Goal: Task Accomplishment & Management: Complete application form

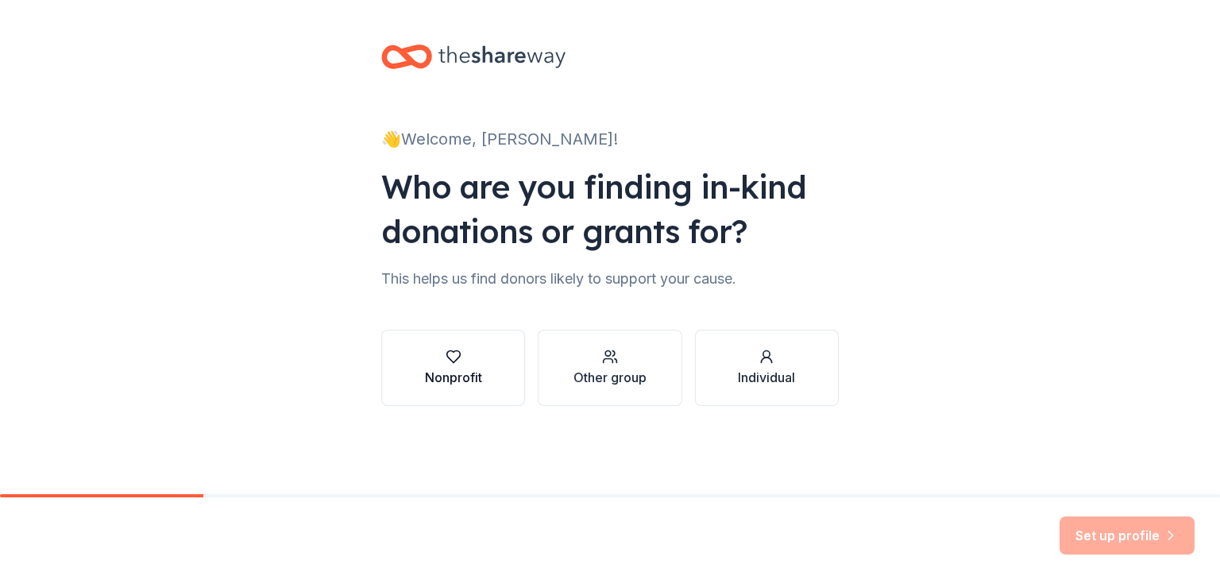
click at [450, 382] on div "Nonprofit" at bounding box center [453, 377] width 57 height 19
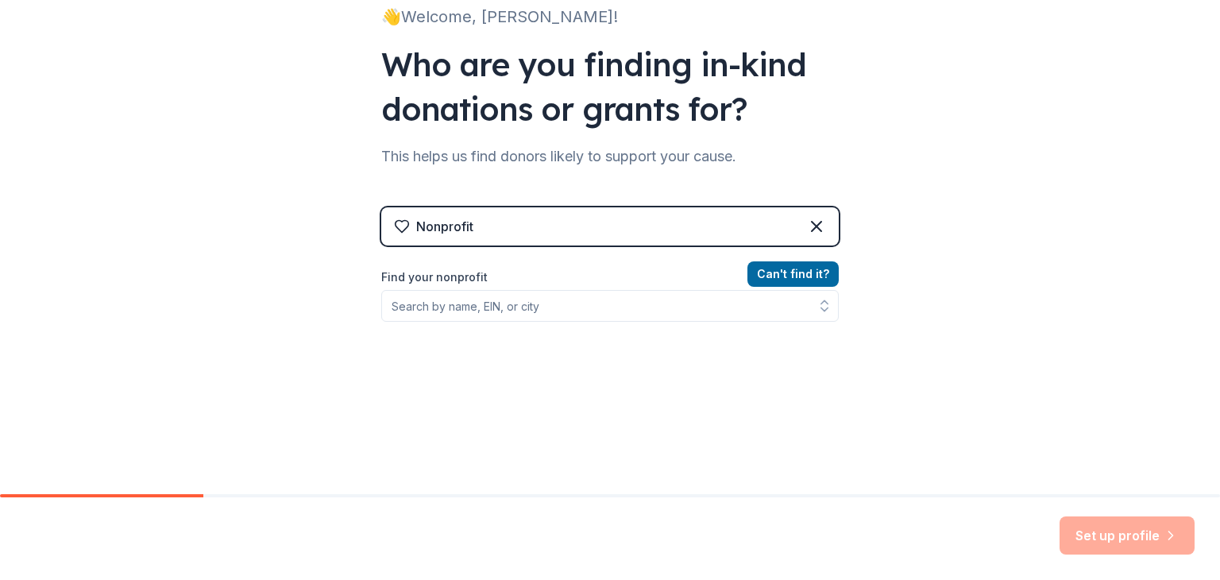
scroll to position [123, 0]
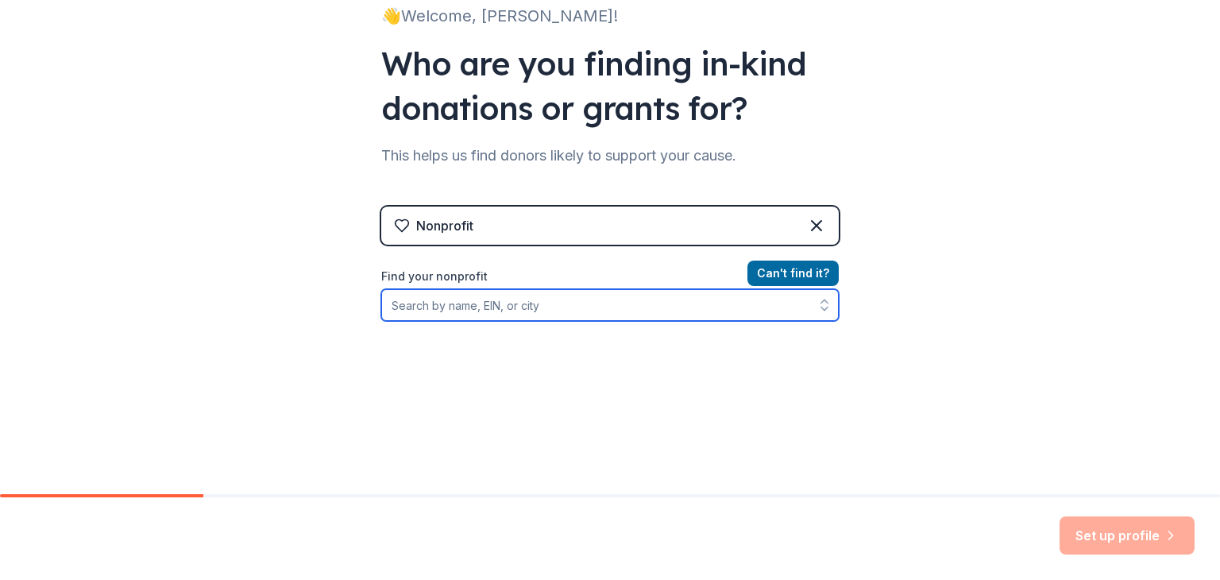
click at [497, 307] on input "Find your nonprofit" at bounding box center [610, 305] width 458 height 32
type input "Pm"
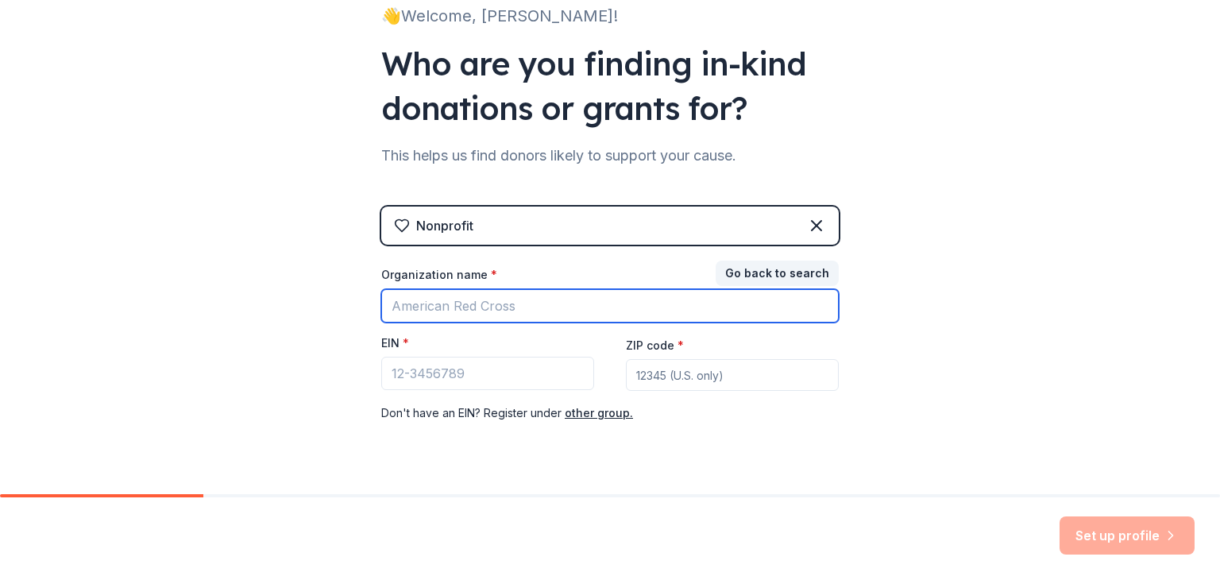
click at [497, 307] on input "Organization name *" at bounding box center [610, 305] width 458 height 33
type input "Omega Delta Zeta Chapter"
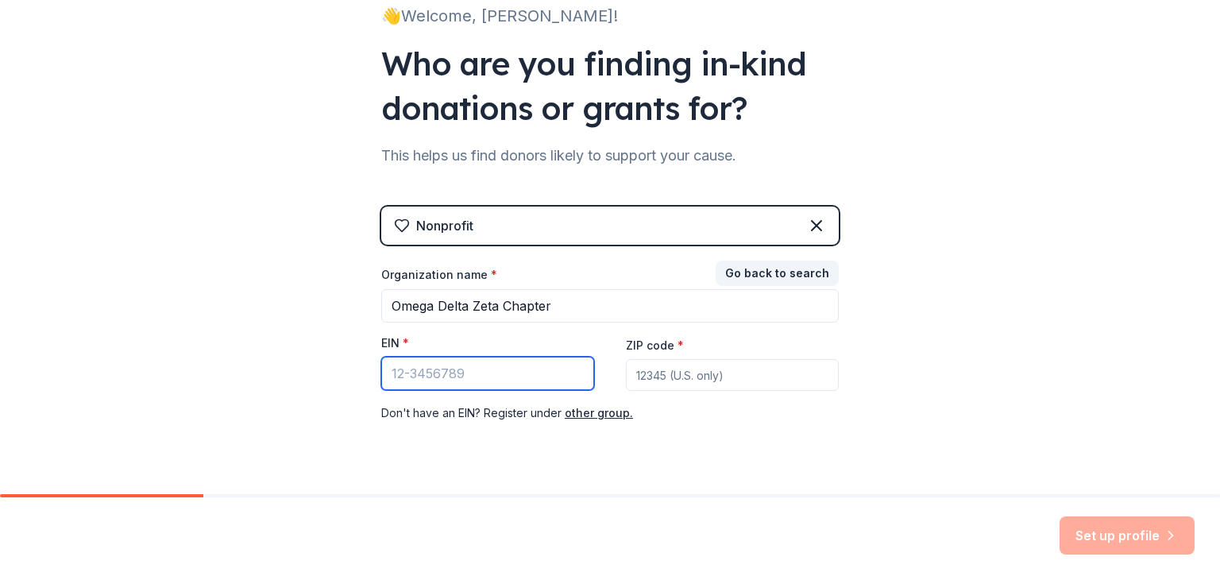
click at [490, 367] on input "EIN *" at bounding box center [487, 373] width 213 height 33
type input "[US_EMPLOYER_IDENTIFICATION_NUMBER]"
click at [706, 375] on input "ZIP code *" at bounding box center [732, 375] width 213 height 32
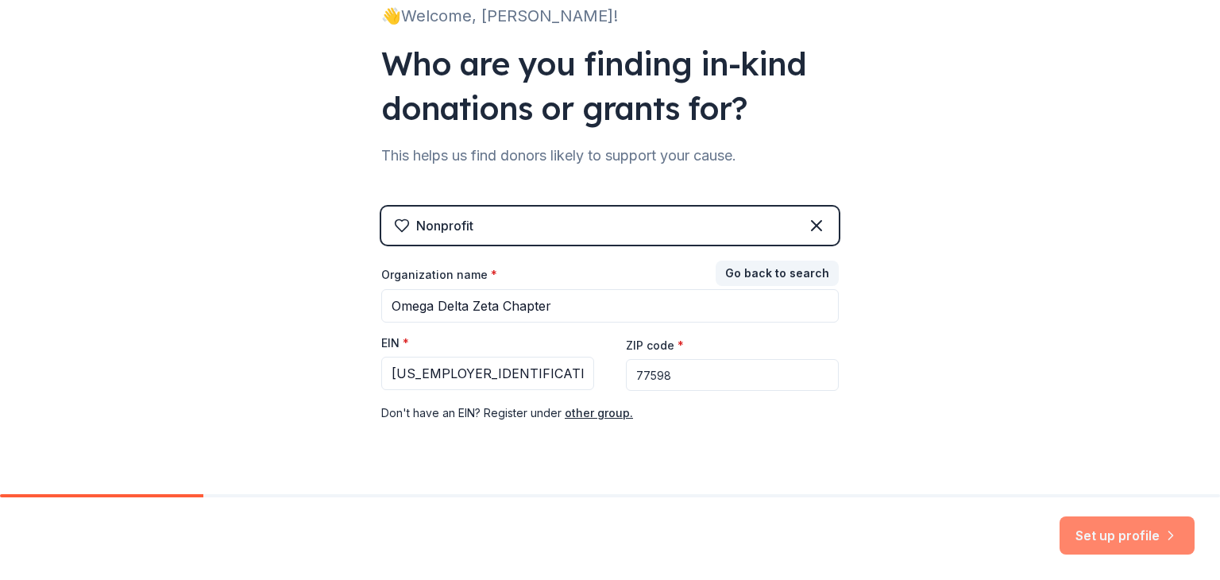
type input "77598"
click at [1087, 526] on button "Set up profile" at bounding box center [1127, 535] width 135 height 38
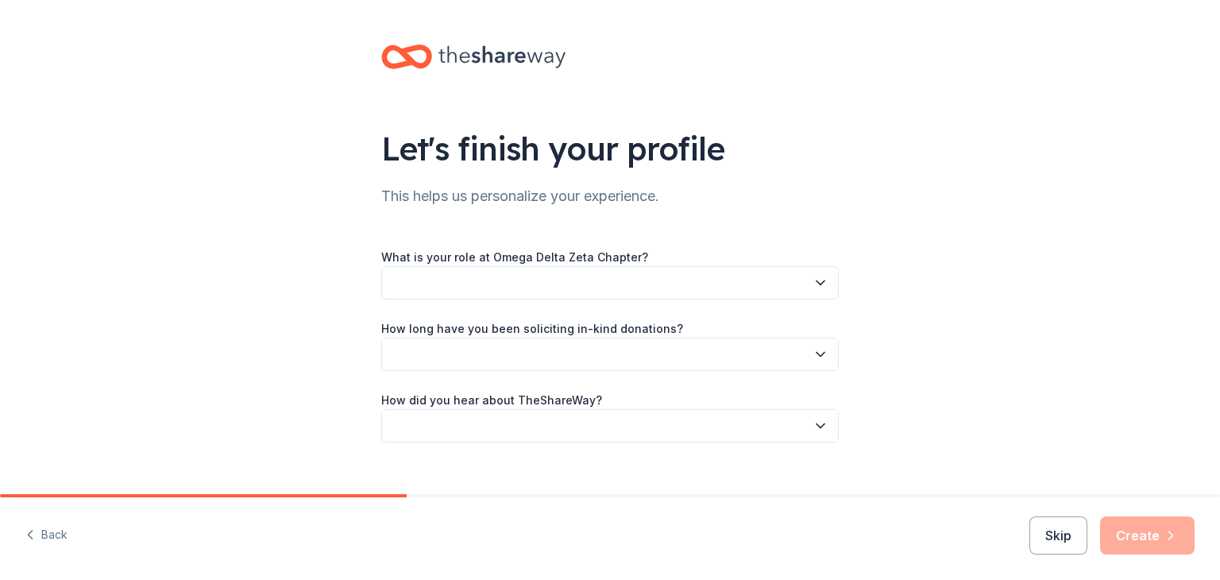
click at [805, 284] on button "button" at bounding box center [610, 282] width 458 height 33
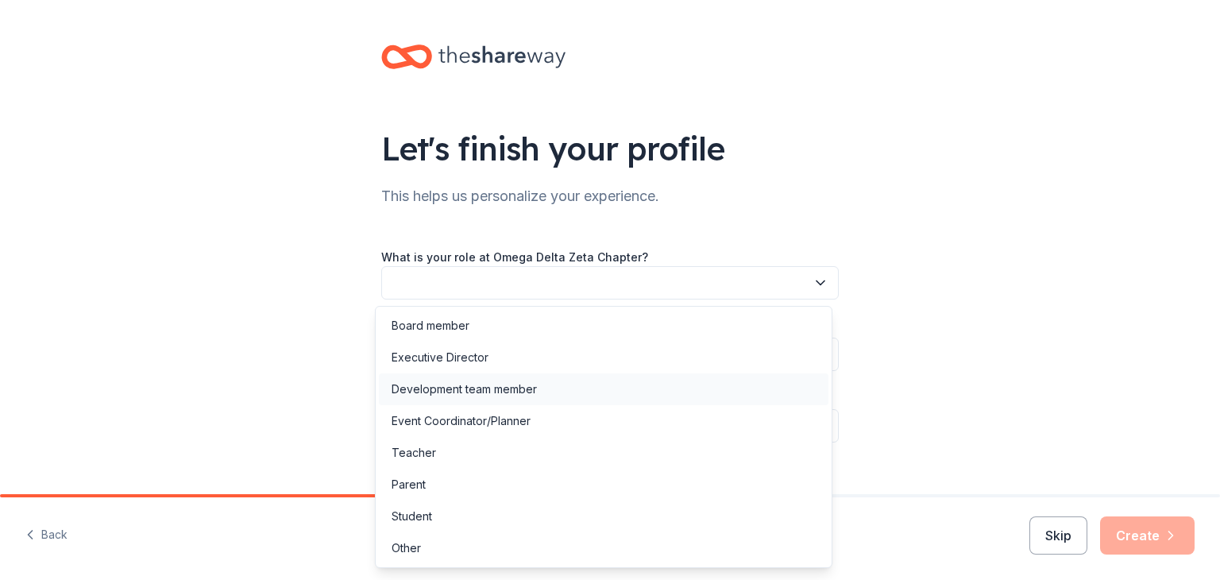
click at [567, 384] on div "Development team member" at bounding box center [604, 389] width 450 height 32
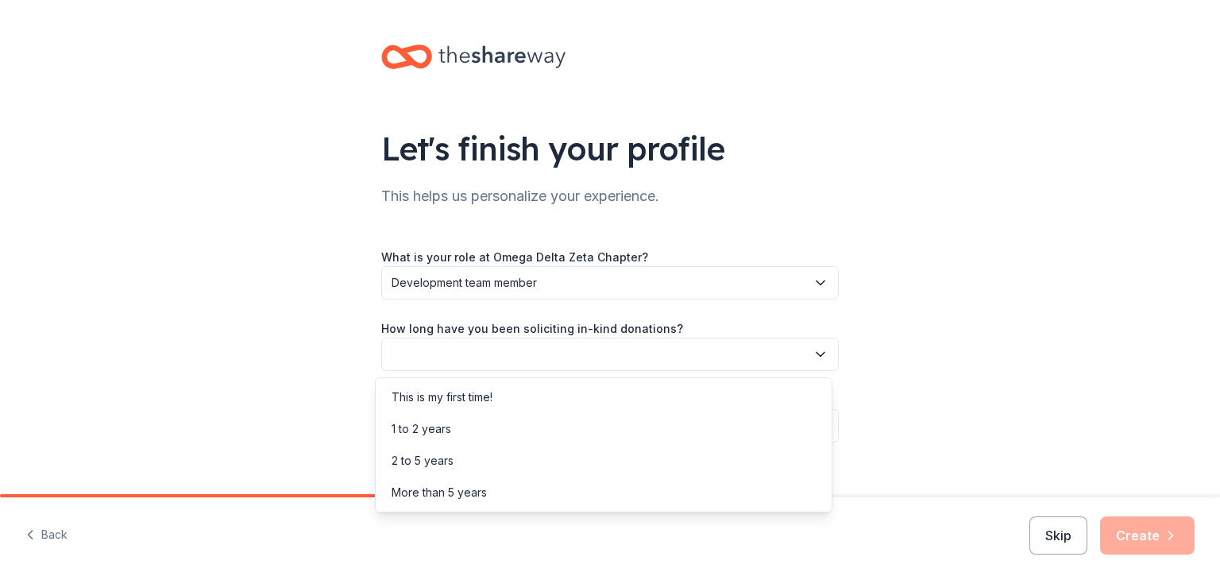
click at [599, 369] on button "button" at bounding box center [610, 354] width 458 height 33
click at [529, 426] on div "1 to 2 years" at bounding box center [604, 429] width 450 height 32
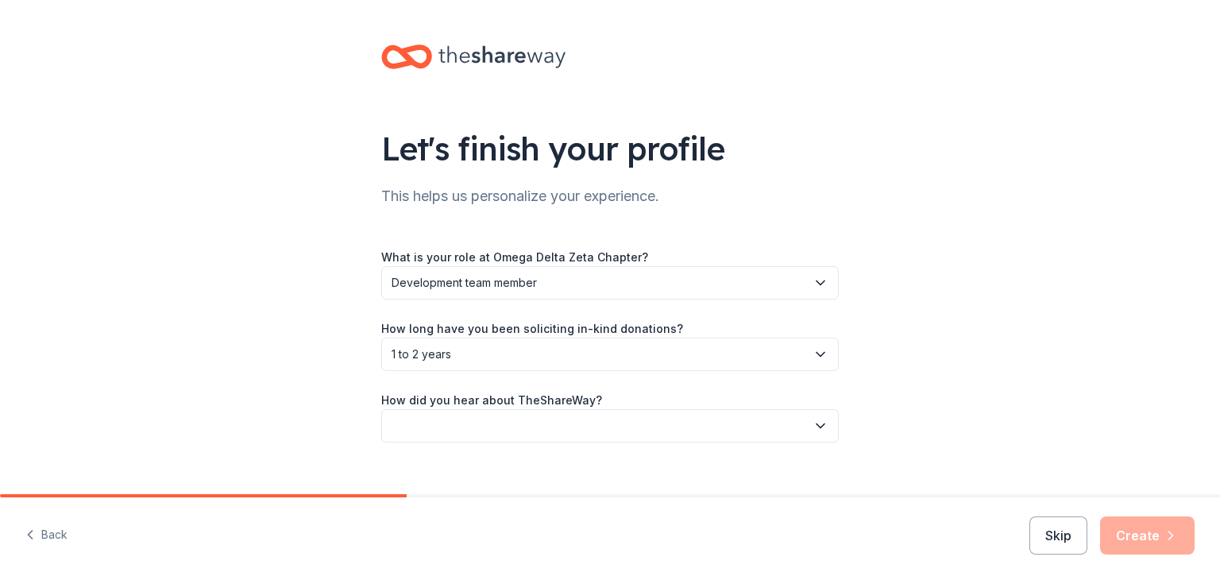
click at [553, 415] on button "button" at bounding box center [610, 425] width 458 height 33
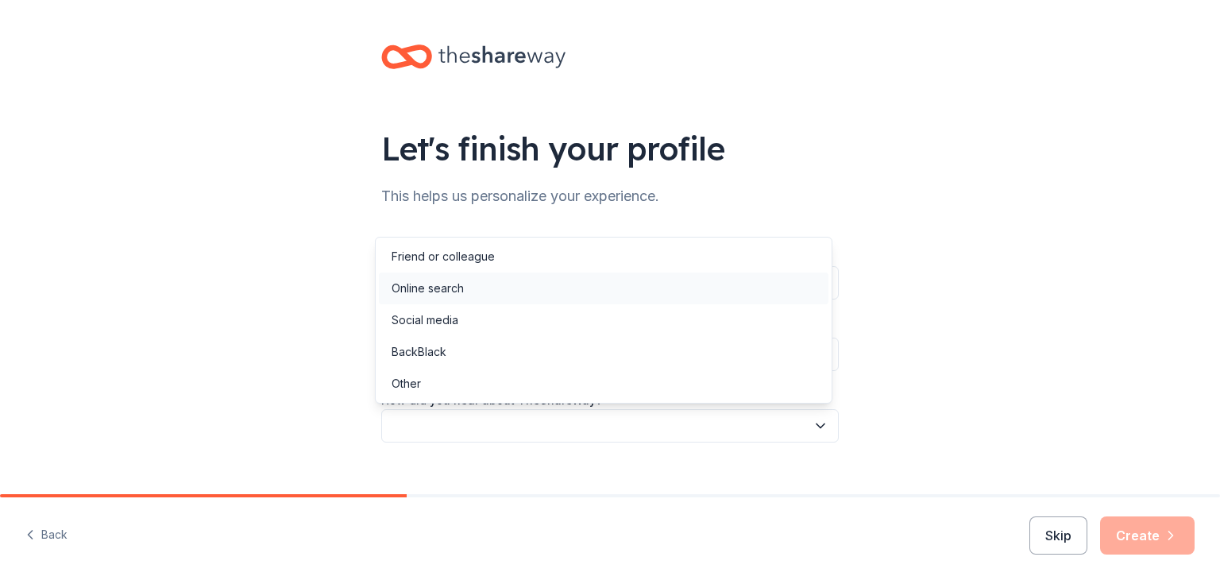
click at [523, 280] on div "Online search" at bounding box center [604, 288] width 450 height 32
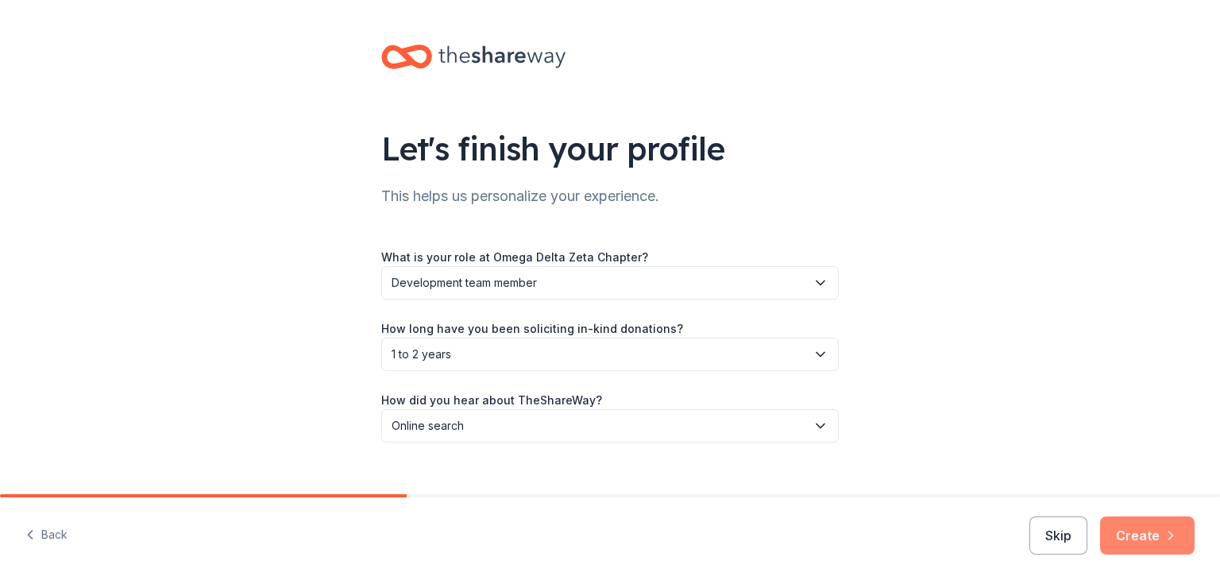
click at [1158, 533] on button "Create" at bounding box center [1147, 535] width 95 height 38
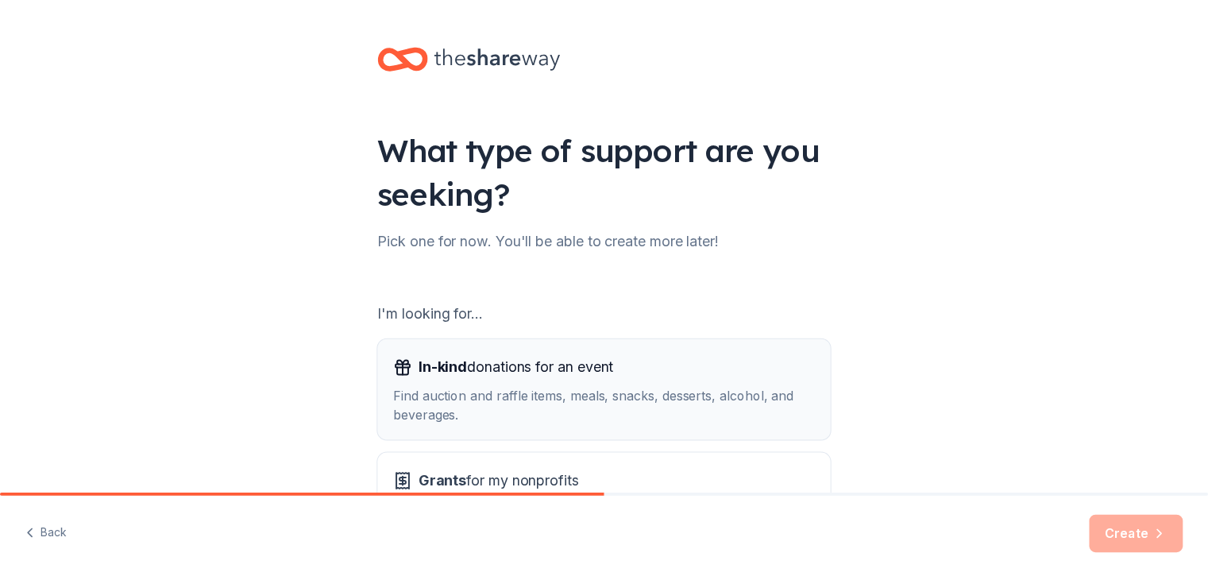
scroll to position [147, 0]
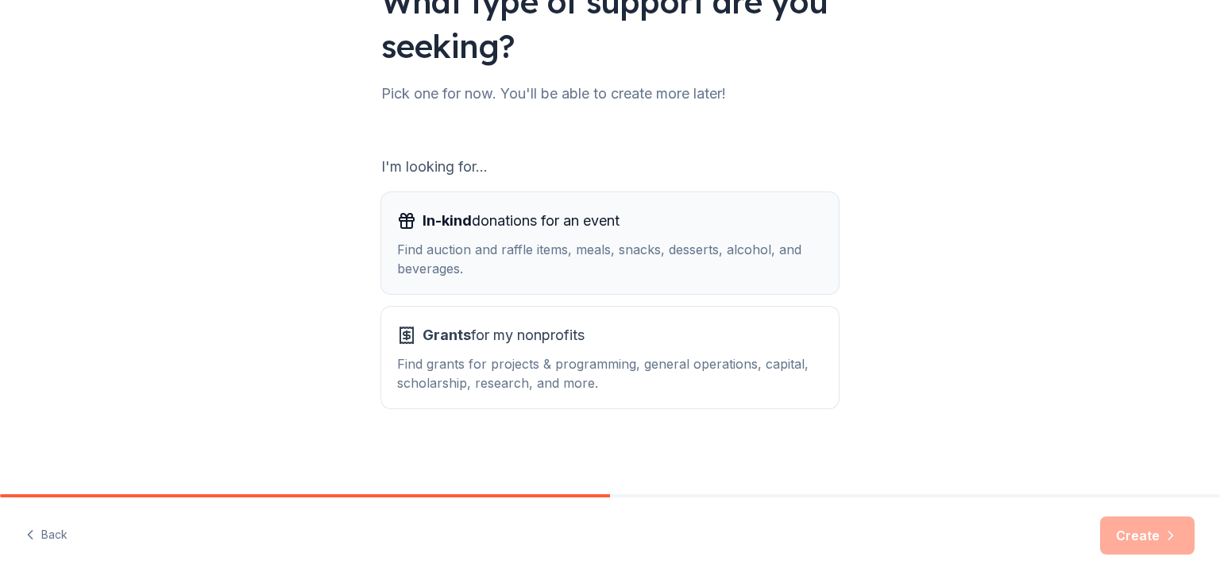
click at [737, 249] on div "Find auction and raffle items, meals, snacks, desserts, alcohol, and beverages." at bounding box center [610, 259] width 426 height 38
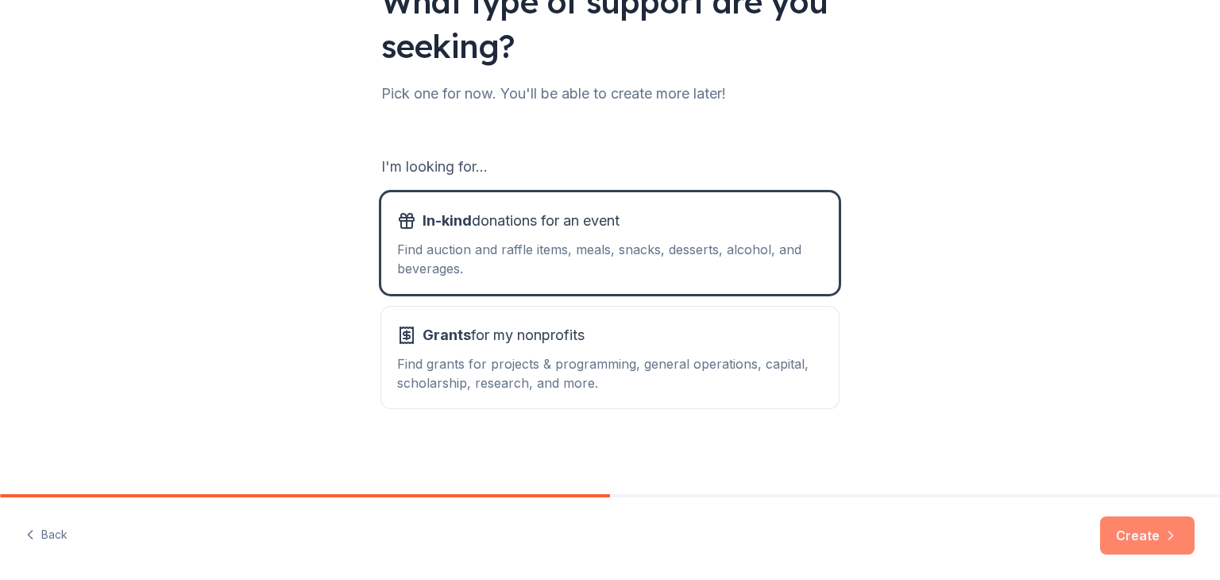
click at [1130, 528] on button "Create" at bounding box center [1147, 535] width 95 height 38
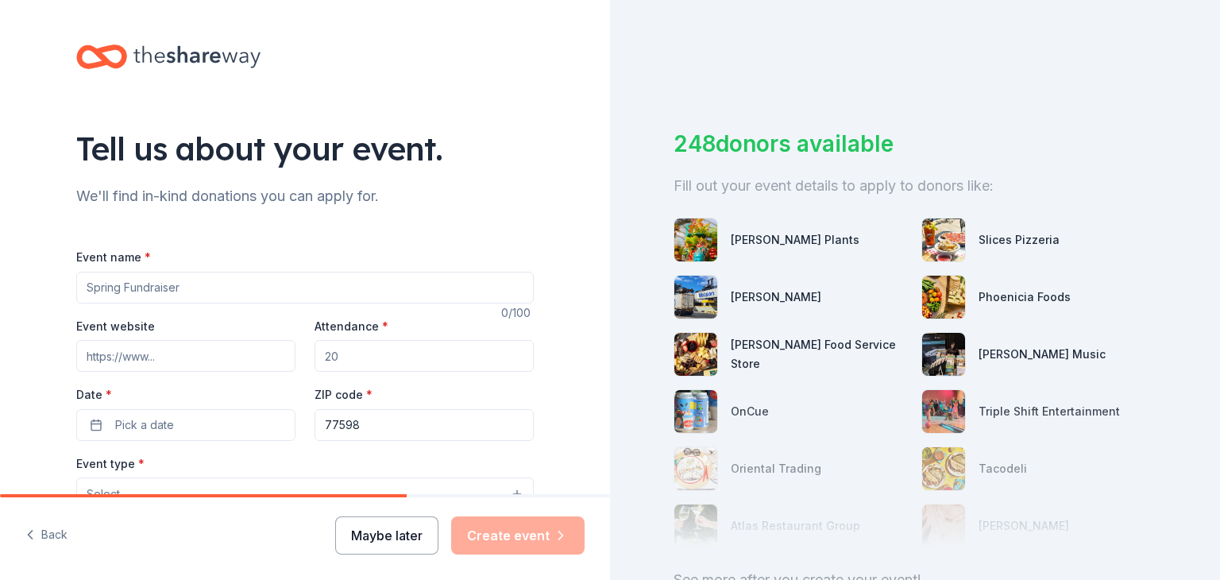
click at [385, 538] on button "Maybe later" at bounding box center [386, 535] width 103 height 38
click at [389, 535] on button "Maybe later" at bounding box center [386, 535] width 103 height 38
click at [388, 535] on button "Maybe later" at bounding box center [386, 535] width 103 height 38
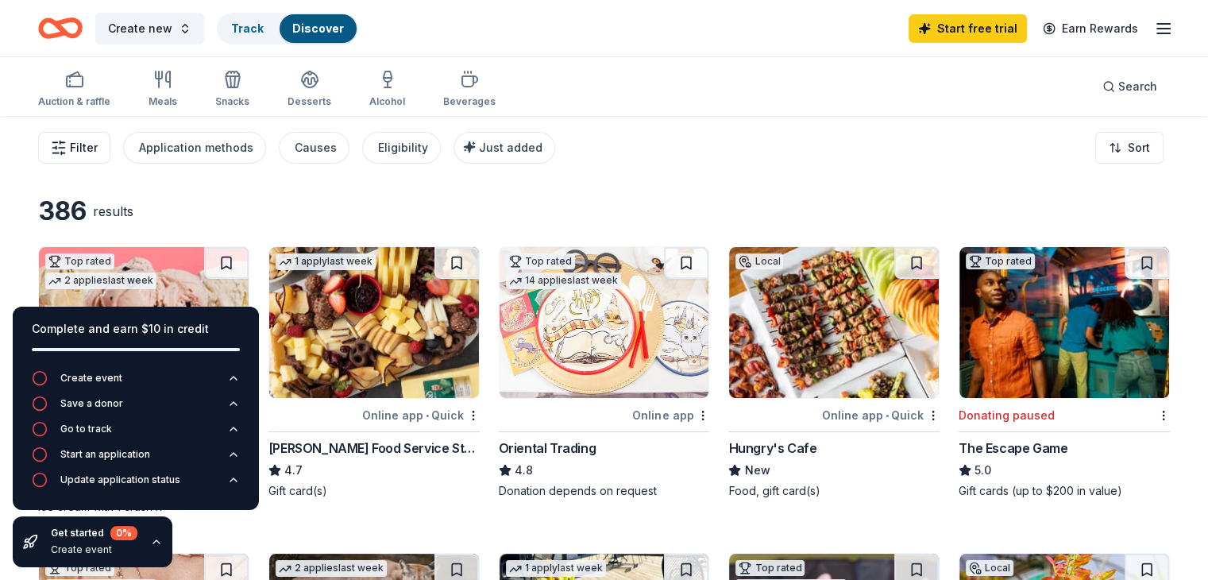
click at [98, 138] on span "Filter" at bounding box center [84, 147] width 28 height 19
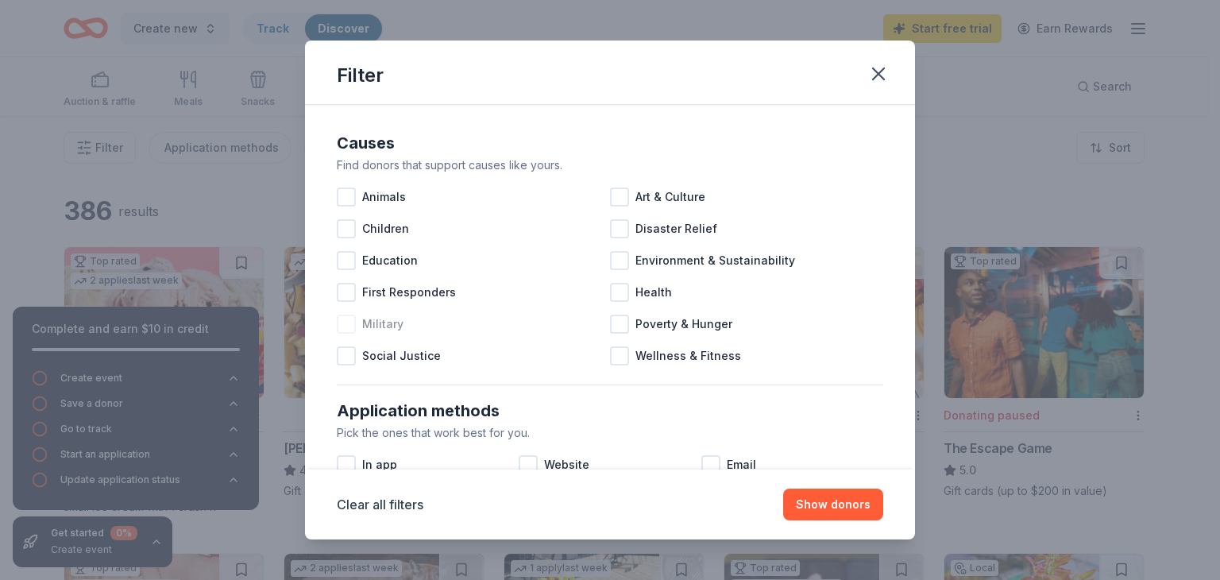
scroll to position [2, 0]
click at [348, 261] on div at bounding box center [346, 258] width 19 height 19
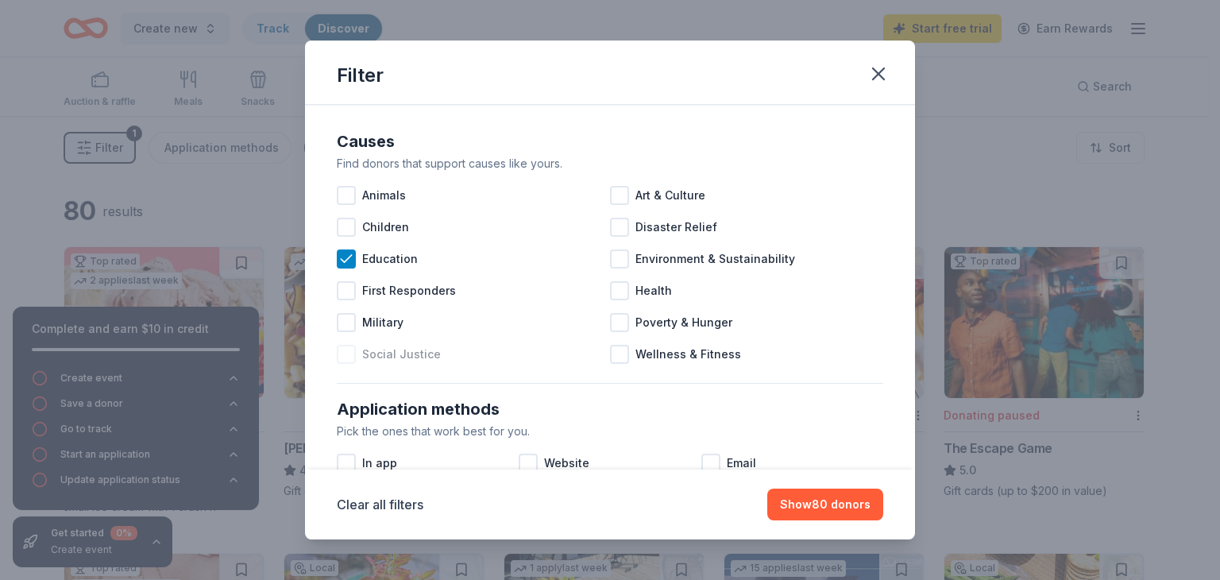
click at [361, 356] on div "Social Justice" at bounding box center [473, 354] width 273 height 32
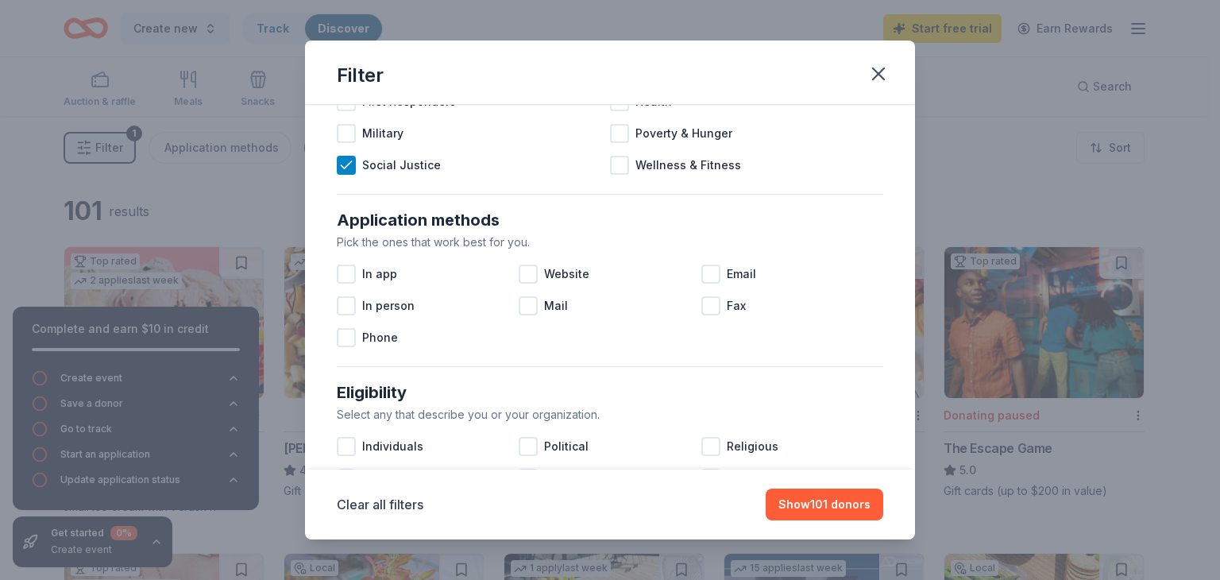
scroll to position [191, 0]
click at [544, 266] on span "Website" at bounding box center [566, 273] width 45 height 19
click at [363, 268] on span "In app" at bounding box center [379, 273] width 35 height 19
click at [701, 273] on div at bounding box center [710, 273] width 19 height 19
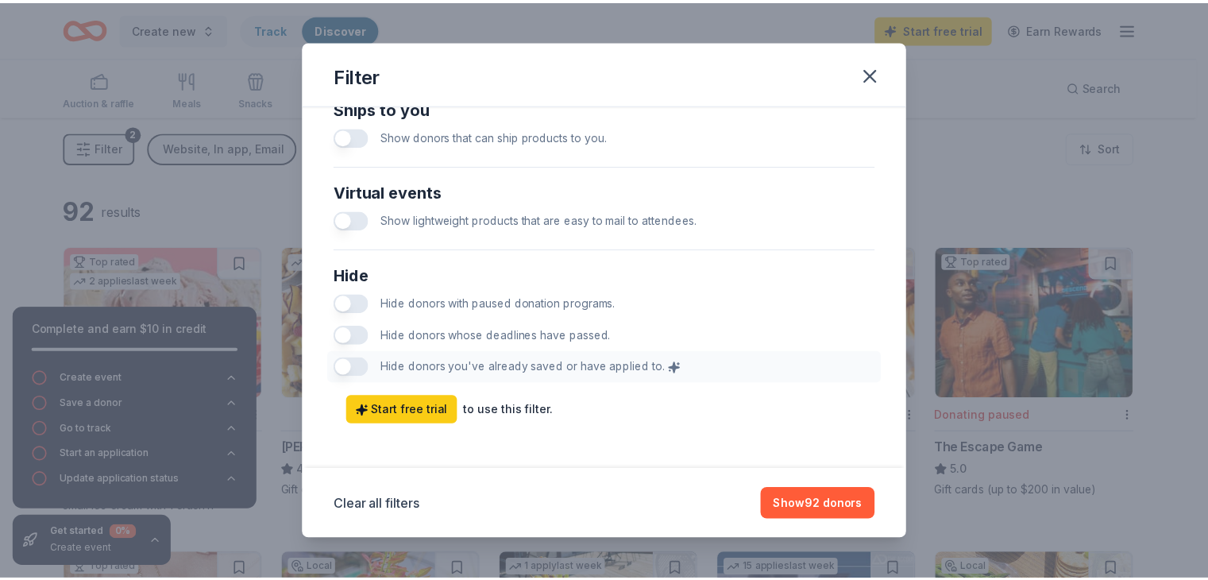
scroll to position [789, 0]
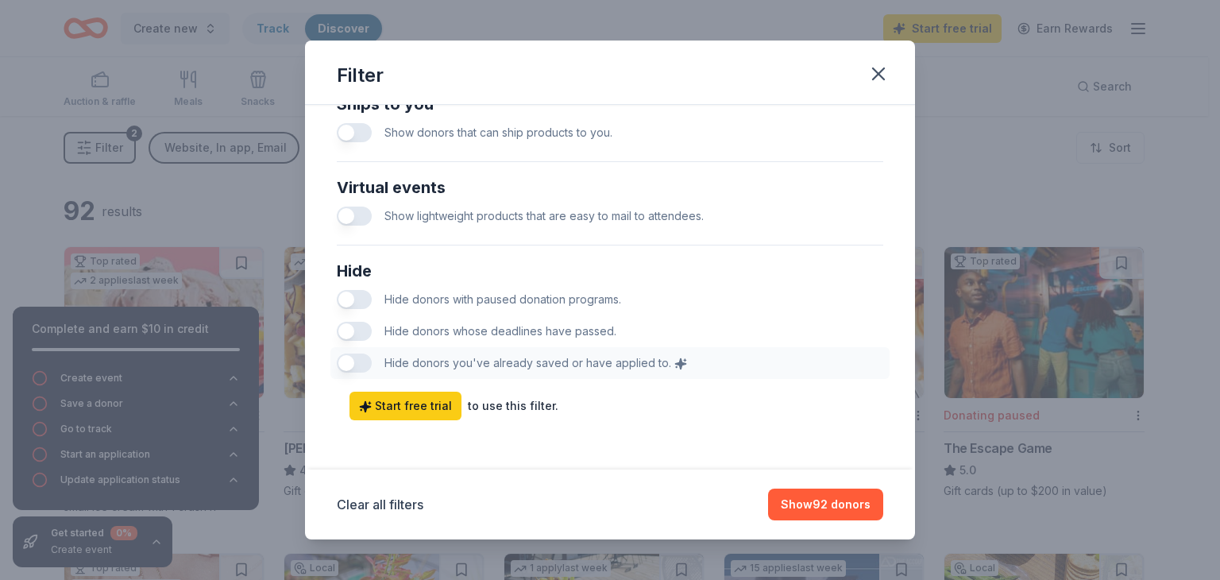
click at [368, 328] on button "button" at bounding box center [354, 331] width 35 height 19
click at [359, 298] on button "button" at bounding box center [354, 299] width 35 height 19
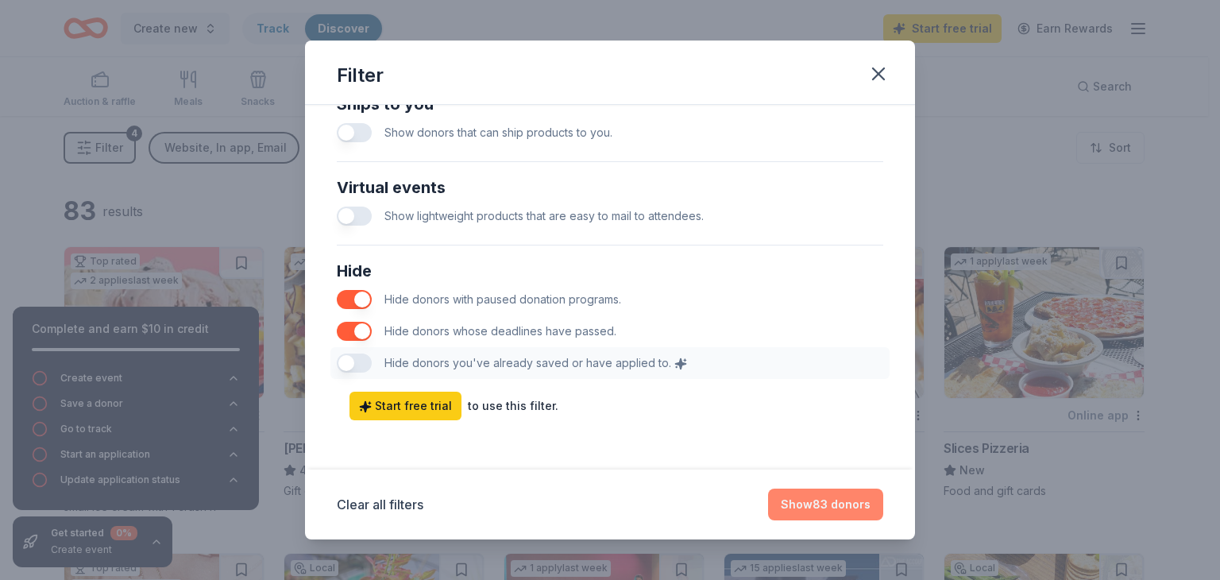
click at [842, 506] on button "Show 83 donors" at bounding box center [825, 504] width 115 height 32
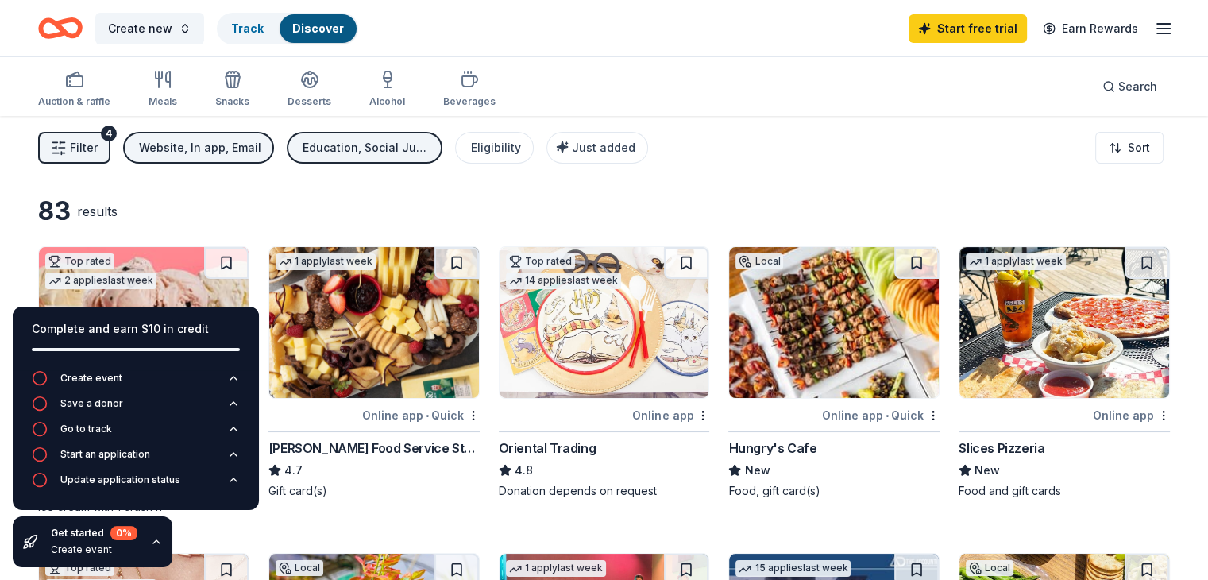
click at [98, 153] on span "Filter" at bounding box center [84, 147] width 28 height 19
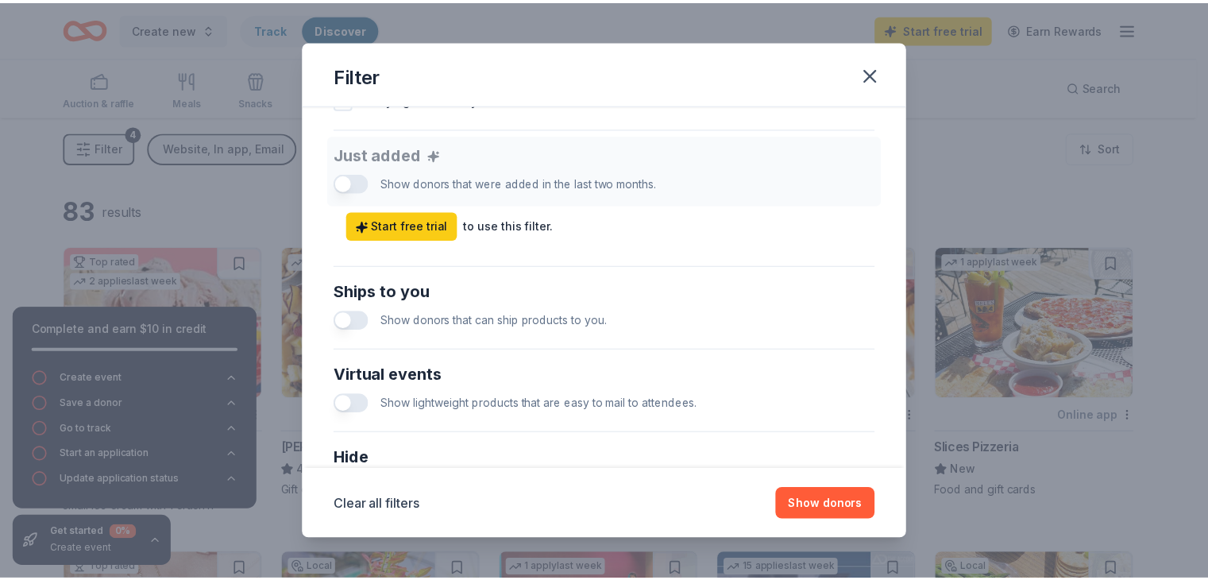
scroll to position [602, 0]
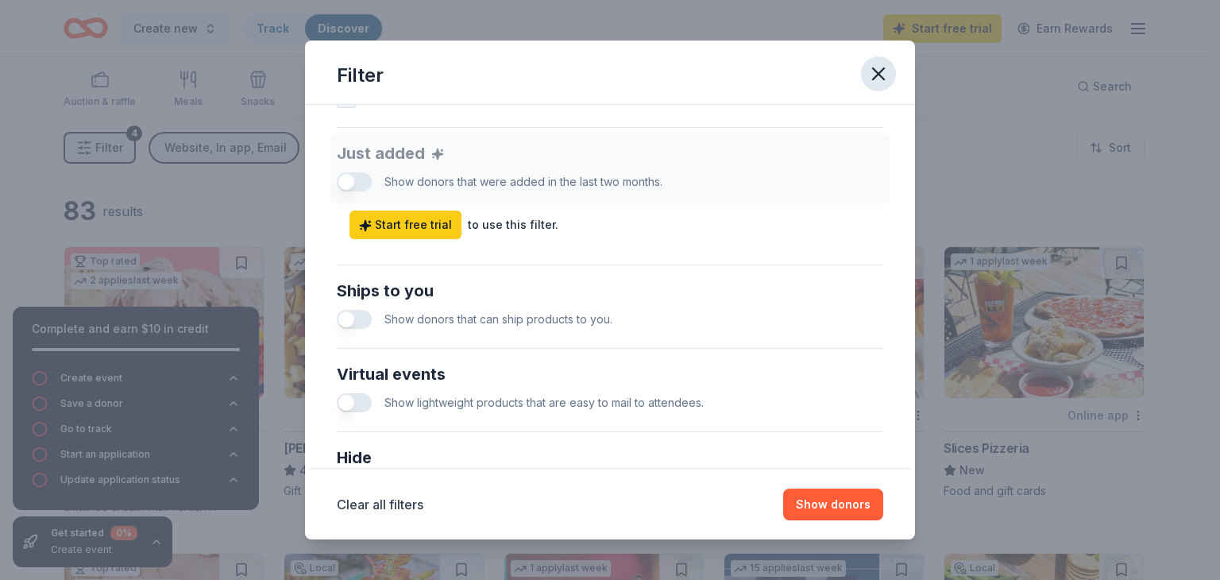
click at [874, 71] on icon "button" at bounding box center [878, 73] width 11 height 11
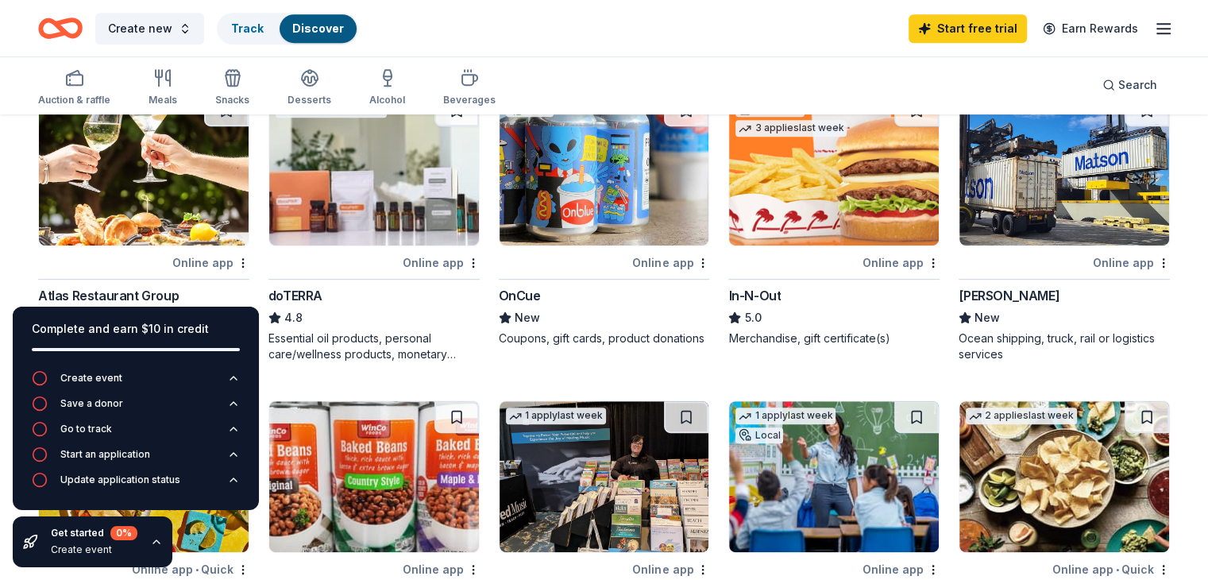
scroll to position [766, 0]
click at [766, 238] on img at bounding box center [834, 170] width 210 height 151
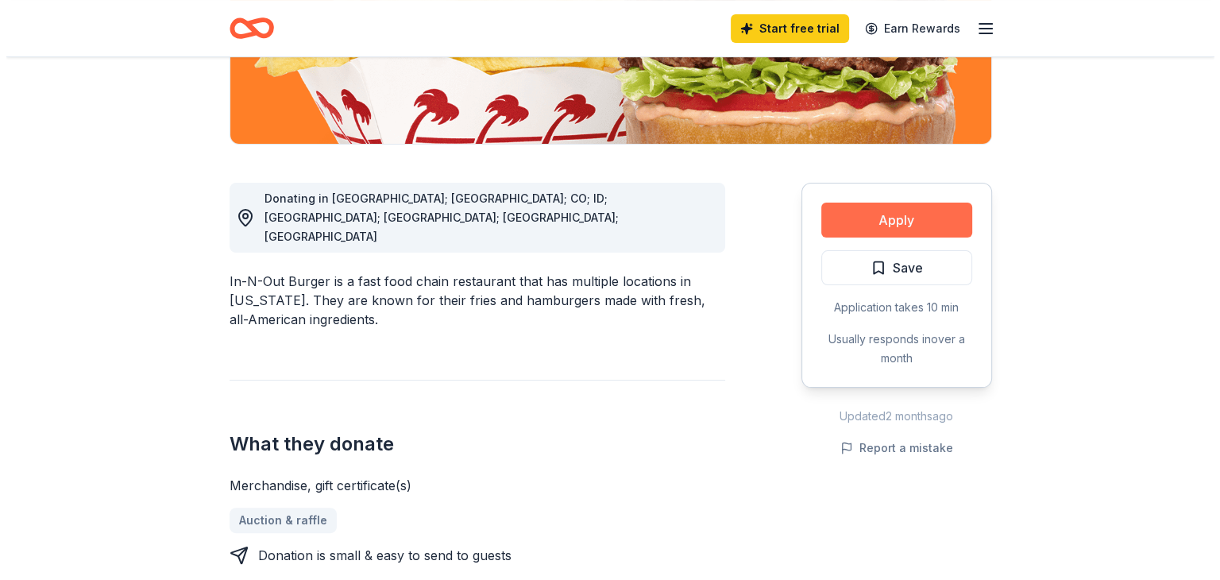
scroll to position [339, 0]
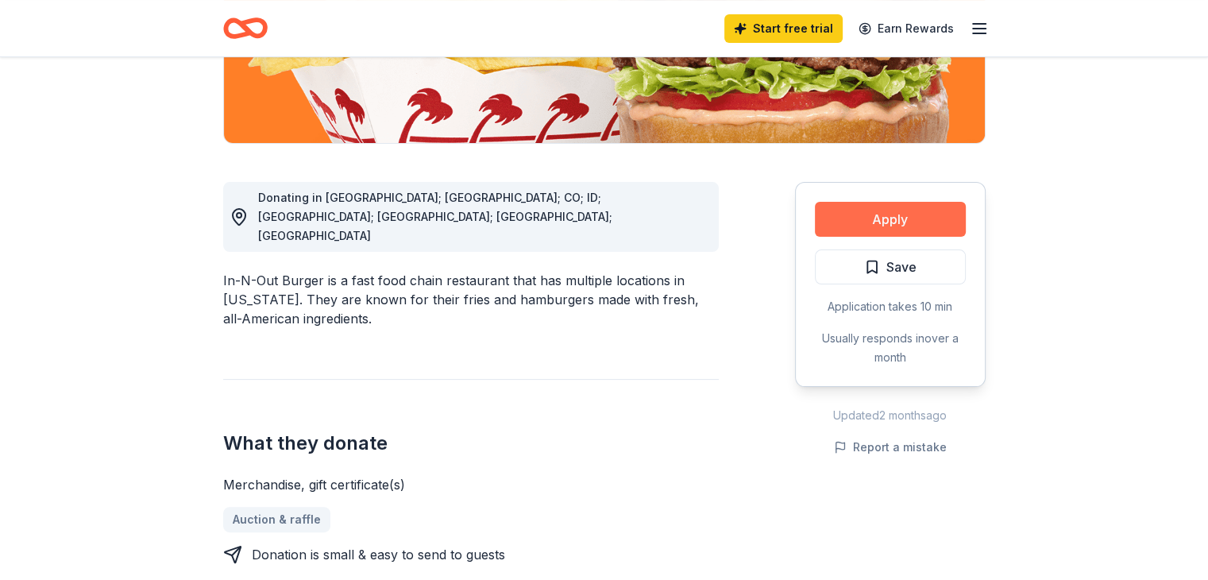
click at [907, 218] on button "Apply" at bounding box center [890, 219] width 151 height 35
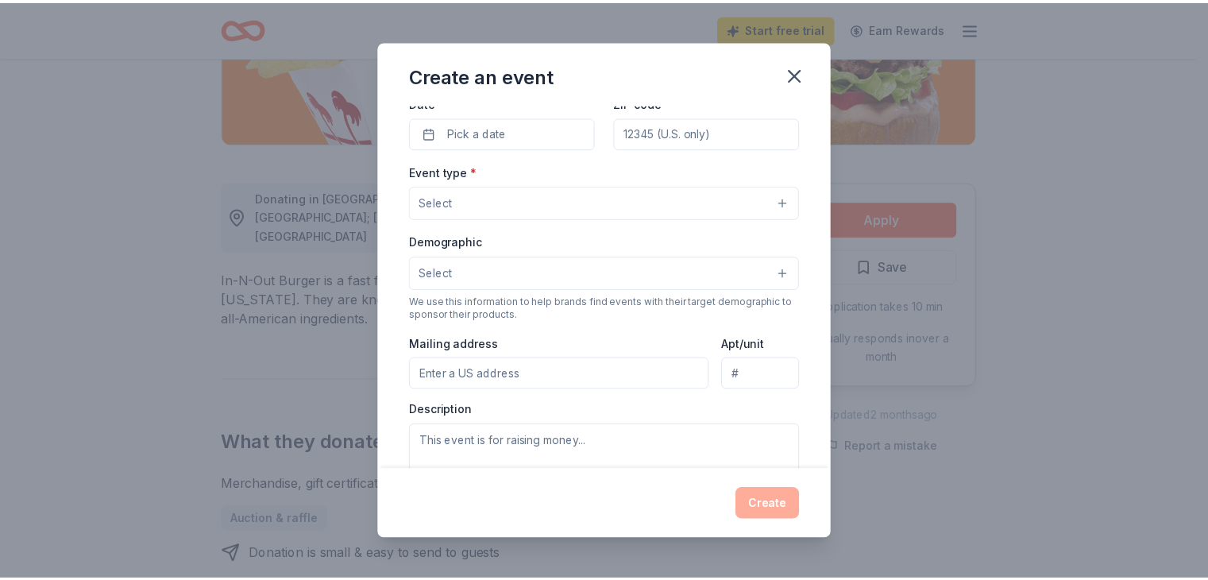
scroll to position [0, 0]
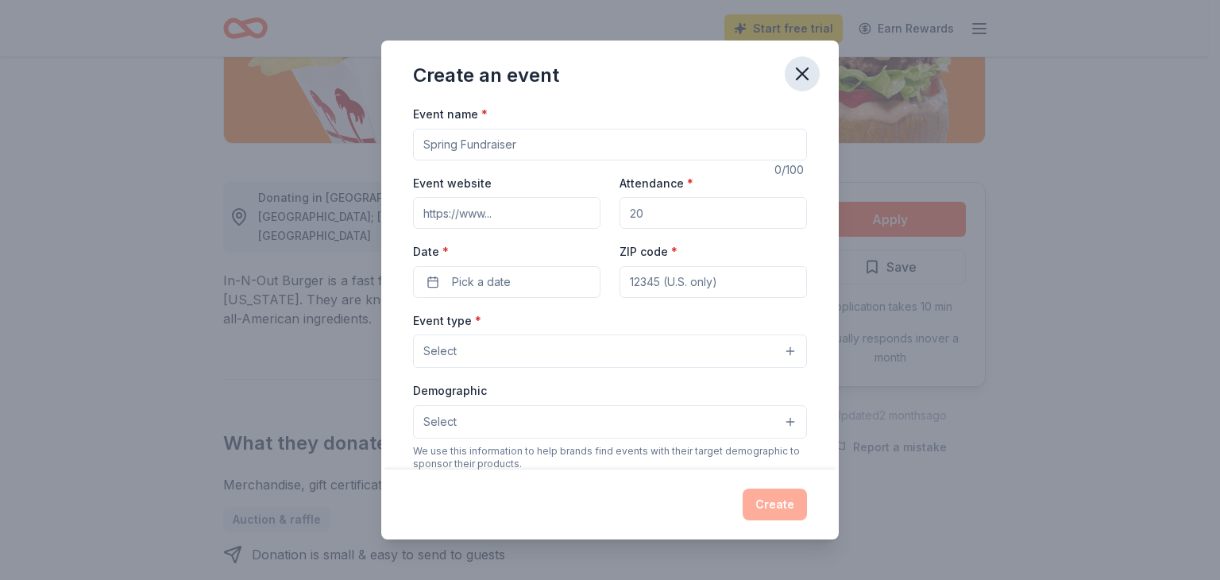
click at [800, 73] on icon "button" at bounding box center [802, 74] width 22 height 22
